Goal: Information Seeking & Learning: Learn about a topic

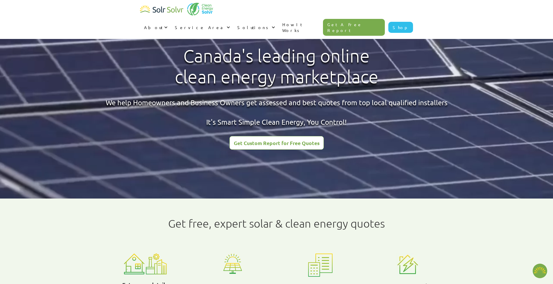
type textarea "x"
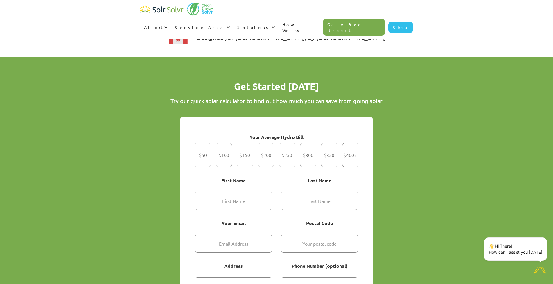
scroll to position [402, 0]
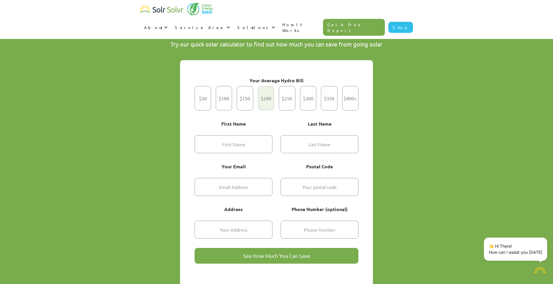
click at [271, 86] on div "Get Started" at bounding box center [266, 98] width 17 height 24
click at [268, 96] on input "$200" at bounding box center [266, 98] width 4 height 4
radio input "true"
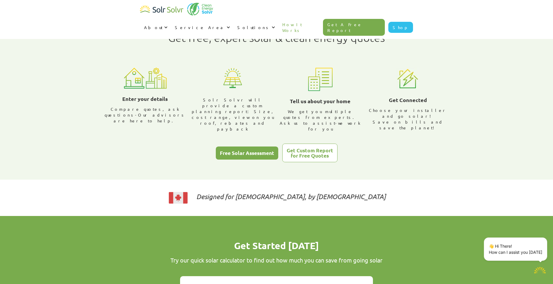
scroll to position [0, 0]
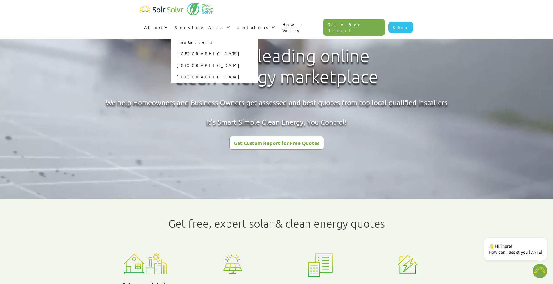
click at [258, 48] on link "[GEOGRAPHIC_DATA]" at bounding box center [214, 54] width 87 height 12
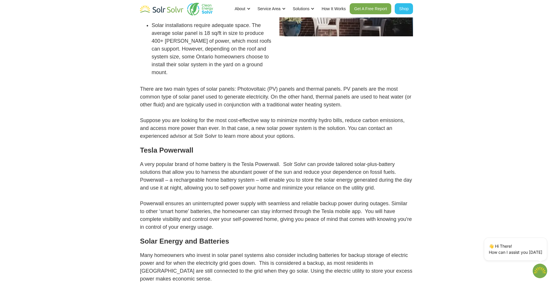
scroll to position [557, 0]
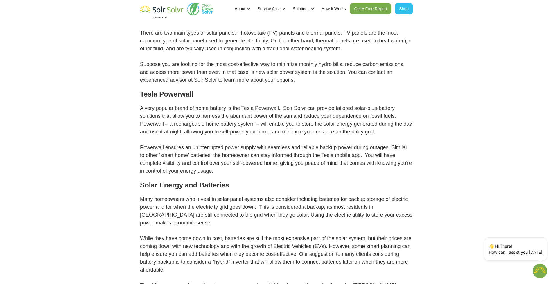
click at [142, 104] on p "A very popular brand of home battery is the Tesla Powerwall. Solr Solvr can pro…" at bounding box center [276, 139] width 273 height 71
drag, startPoint x: 143, startPoint y: 90, endPoint x: 184, endPoint y: 88, distance: 40.7
click at [162, 104] on p "A very popular brand of home battery is the Tesla Powerwall. Solr Solvr can pro…" at bounding box center [276, 139] width 273 height 71
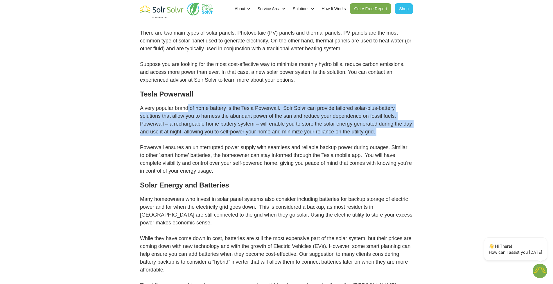
drag, startPoint x: 236, startPoint y: 104, endPoint x: 253, endPoint y: 122, distance: 24.5
click at [252, 121] on p "A very popular brand of home battery is the Tesla Powerwall. Solr Solvr can pro…" at bounding box center [276, 139] width 273 height 71
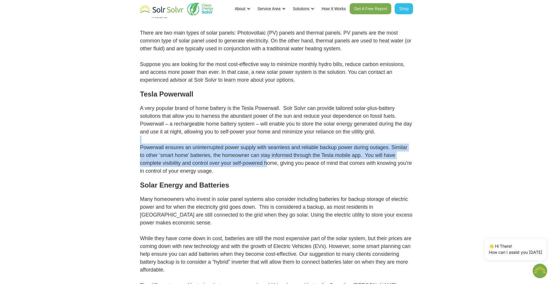
drag, startPoint x: 253, startPoint y: 122, endPoint x: 266, endPoint y: 144, distance: 26.2
click at [266, 144] on p "A very popular brand of home battery is the Tesla Powerwall. Solr Solvr can pro…" at bounding box center [276, 139] width 273 height 71
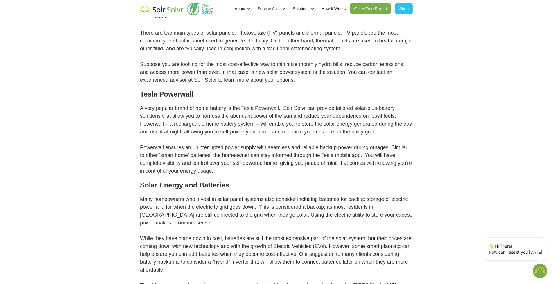
click at [267, 146] on p "A very popular brand of home battery is the Tesla Powerwall. Solr Solvr can pro…" at bounding box center [276, 139] width 273 height 71
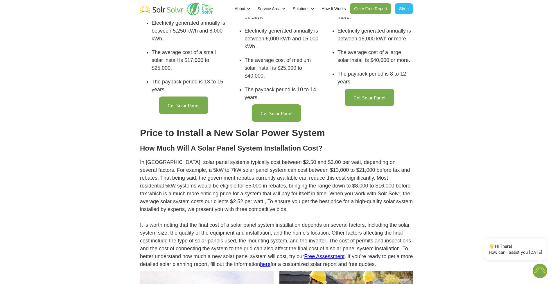
scroll to position [1243, 0]
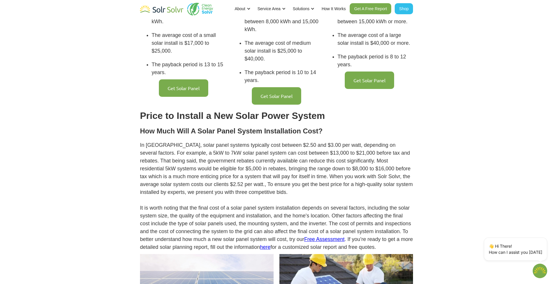
click at [165, 141] on p "In Ontario, solar panel systems typically cost between $2.50 and $3.00 per watt…" at bounding box center [276, 196] width 273 height 110
click at [184, 141] on p "In Ontario, solar panel systems typically cost between $2.50 and $3.00 per watt…" at bounding box center [276, 196] width 273 height 110
drag, startPoint x: 219, startPoint y: 134, endPoint x: 243, endPoint y: 133, distance: 24.4
click at [243, 141] on p "In Ontario, solar panel systems typically cost between $2.50 and $3.00 per watt…" at bounding box center [276, 196] width 273 height 110
drag, startPoint x: 271, startPoint y: 133, endPoint x: 275, endPoint y: 133, distance: 4.4
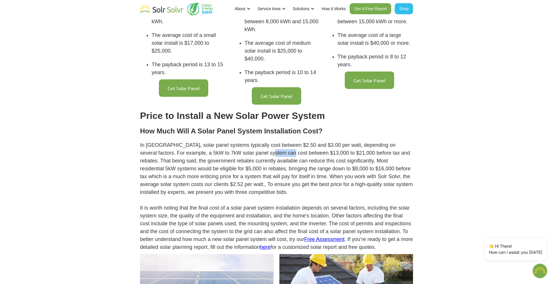
click at [273, 141] on p "In Ontario, solar panel systems typically cost between $2.50 and $3.00 per watt…" at bounding box center [276, 196] width 273 height 110
drag, startPoint x: 291, startPoint y: 133, endPoint x: 309, endPoint y: 133, distance: 18.6
click at [309, 141] on p "In Ontario, solar panel systems typically cost between $2.50 and $3.00 per watt…" at bounding box center [276, 196] width 273 height 110
drag, startPoint x: 160, startPoint y: 142, endPoint x: 208, endPoint y: 144, distance: 48.0
click at [208, 144] on p "In Ontario, solar panel systems typically cost between $2.50 and $3.00 per watt…" at bounding box center [276, 196] width 273 height 110
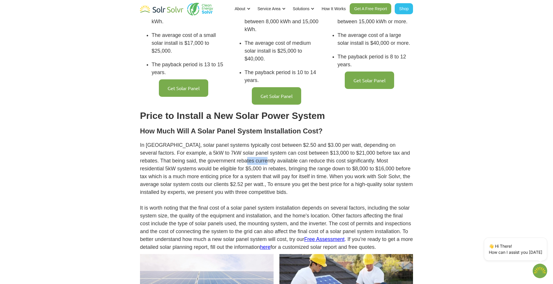
drag, startPoint x: 223, startPoint y: 144, endPoint x: 276, endPoint y: 143, distance: 52.3
click at [245, 144] on p "In Ontario, solar panel systems typically cost between $2.50 and $3.00 per watt…" at bounding box center [276, 196] width 273 height 110
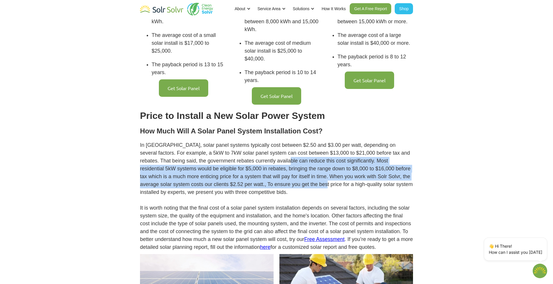
drag, startPoint x: 276, startPoint y: 143, endPoint x: 314, endPoint y: 164, distance: 43.7
click at [314, 164] on p "In Ontario, solar panel systems typically cost between $2.50 and $3.00 per watt…" at bounding box center [276, 196] width 273 height 110
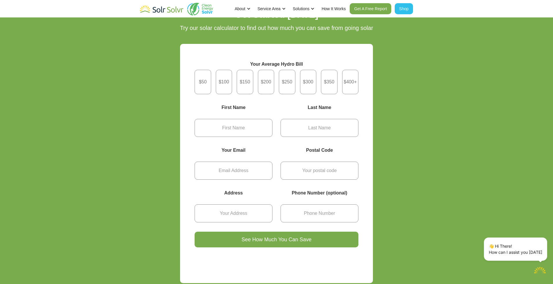
scroll to position [1756, 0]
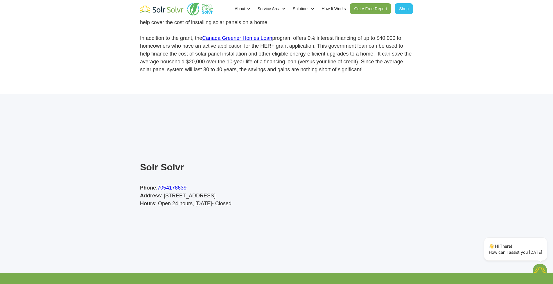
type textarea "x"
